Goal: Information Seeking & Learning: Check status

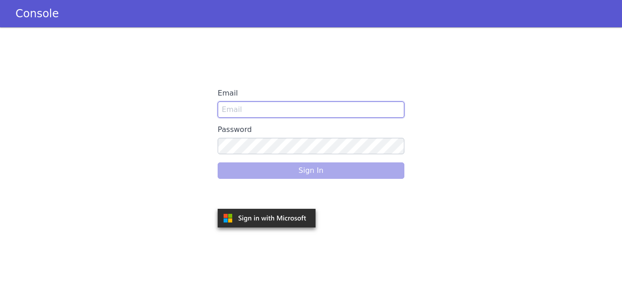
click at [333, 110] on input "Email" at bounding box center [311, 109] width 187 height 16
type input "snehal.gidh@idfcfirstbank.com"
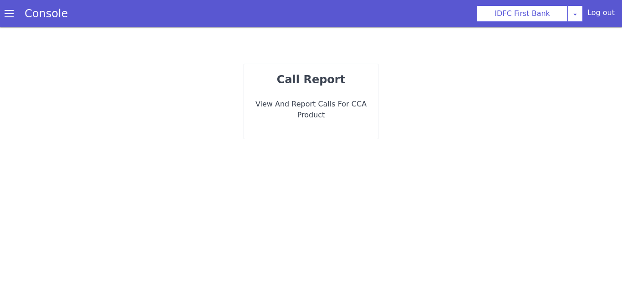
click at [315, 99] on p "View and report calls for CCA Product" at bounding box center [310, 110] width 119 height 22
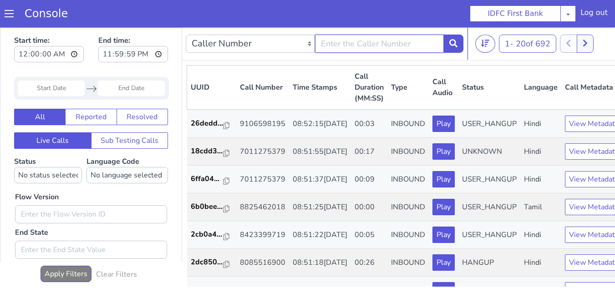
click at [367, 49] on input "text" at bounding box center [379, 44] width 129 height 18
paste input "9783727819"
type input "9783727819"
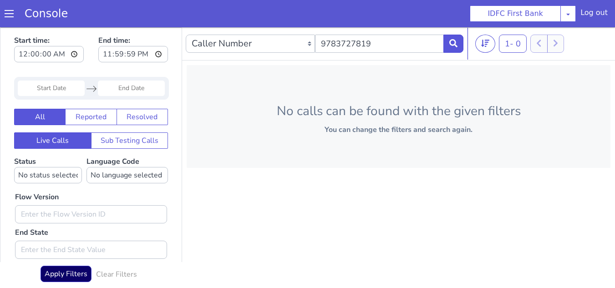
click at [64, 89] on input "Start Date" at bounding box center [51, 88] width 67 height 15
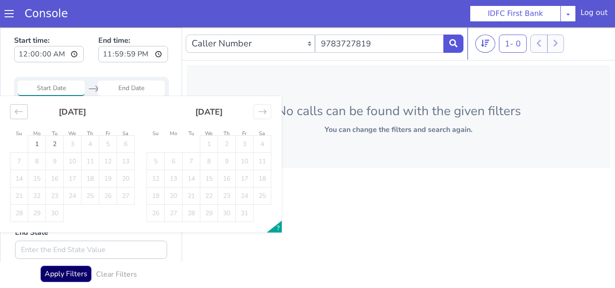
click at [16, 112] on icon "Move backward to switch to the previous month." at bounding box center [19, 111] width 8 height 5
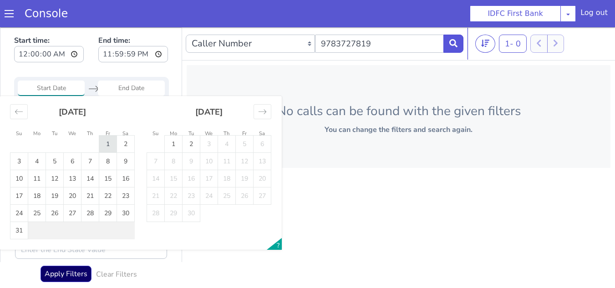
click at [105, 144] on td "1" at bounding box center [108, 144] width 18 height 17
type input "[DATE]"
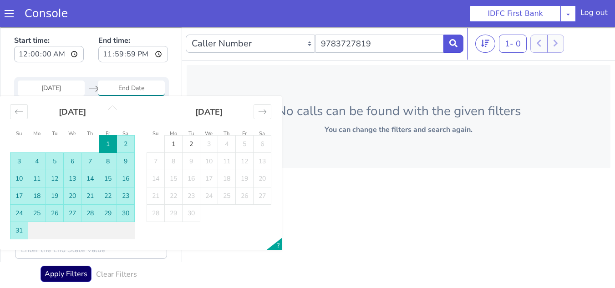
click at [23, 230] on td "31" at bounding box center [19, 230] width 18 height 17
type input "[DATE]"
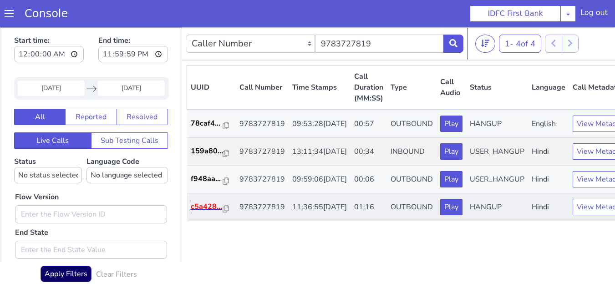
click at [198, 212] on p "c5a428..." at bounding box center [207, 206] width 32 height 11
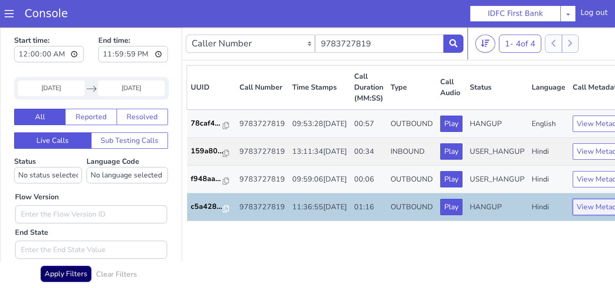
click at [573, 215] on button "View Metadata" at bounding box center [602, 207] width 58 height 16
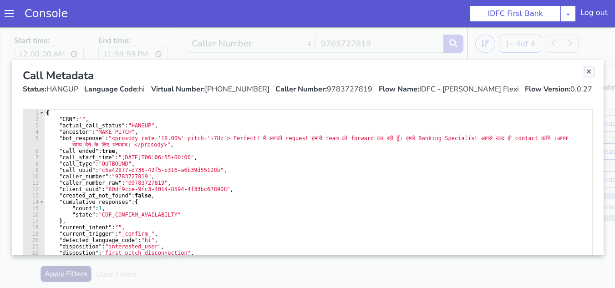
click at [586, 72] on link "Close" at bounding box center [588, 71] width 9 height 9
